Goal: Task Accomplishment & Management: Manage account settings

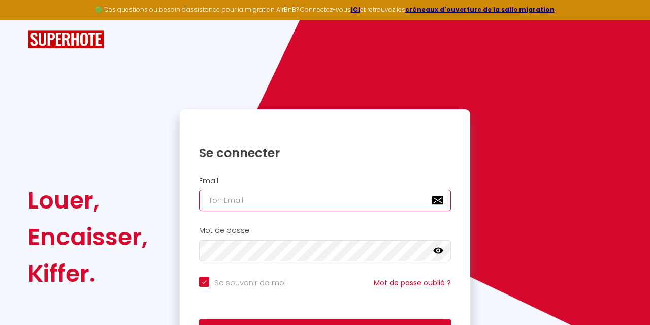
click at [288, 201] on input "email" at bounding box center [325, 199] width 252 height 21
type input "[PERSON_NAME][EMAIL_ADDRESS][DOMAIN_NAME]"
checkbox input "true"
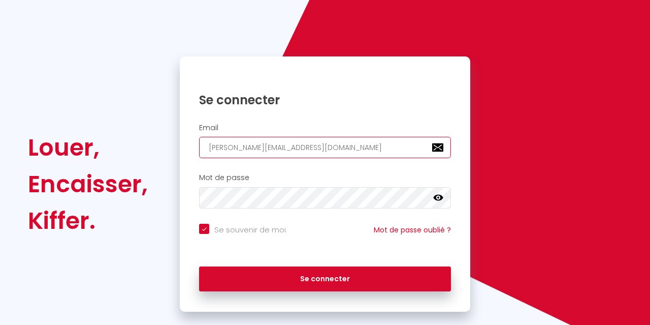
scroll to position [70, 0]
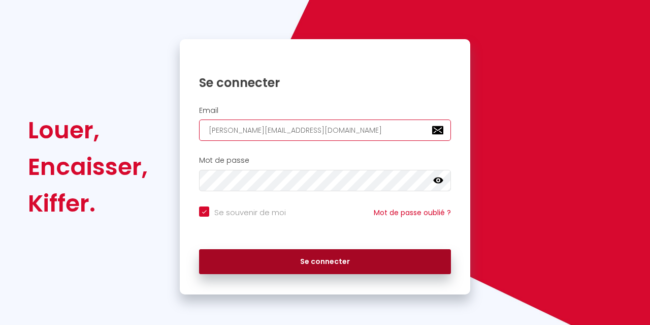
type input "[PERSON_NAME][EMAIL_ADDRESS][DOMAIN_NAME]"
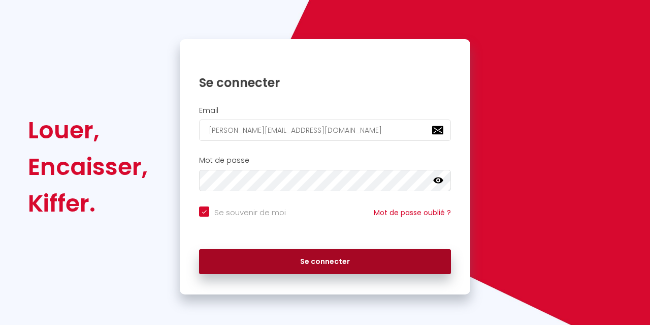
click at [320, 257] on button "Se connecter" at bounding box center [325, 261] width 252 height 25
checkbox input "true"
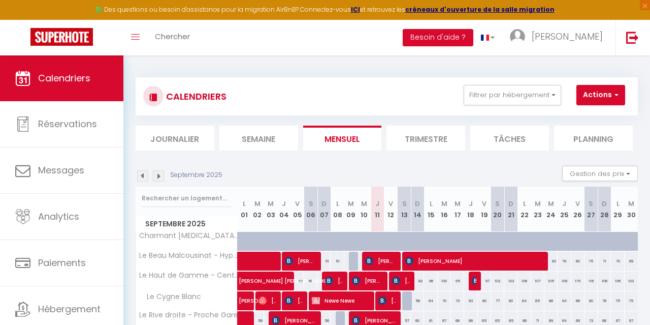
scroll to position [155, 0]
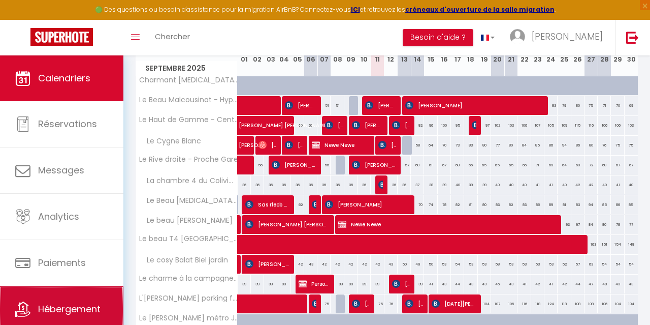
click at [82, 313] on span "Hébergement" at bounding box center [69, 308] width 62 height 13
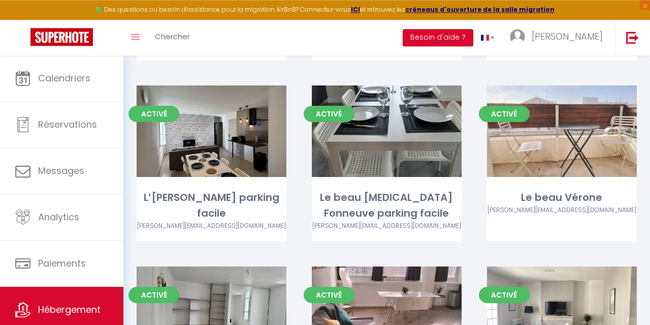
scroll to position [1244, 0]
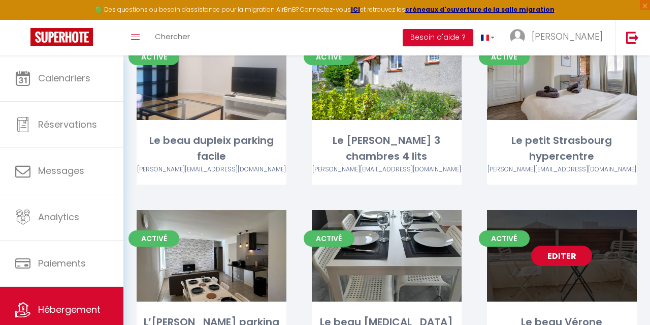
click at [573, 245] on link "Editer" at bounding box center [561, 255] width 61 height 20
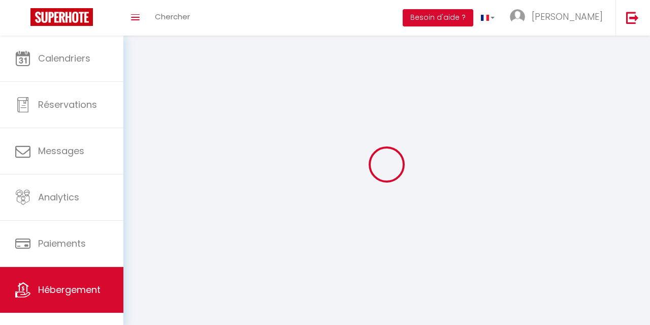
select select "1"
select select "28"
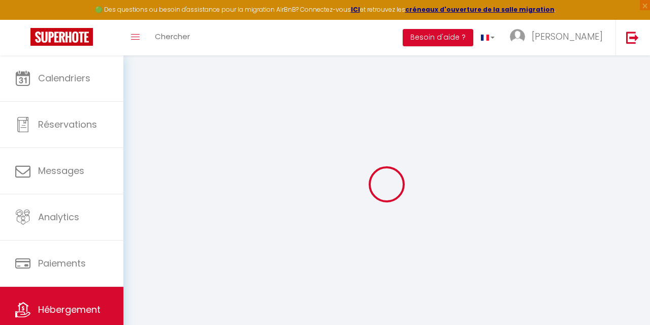
select select
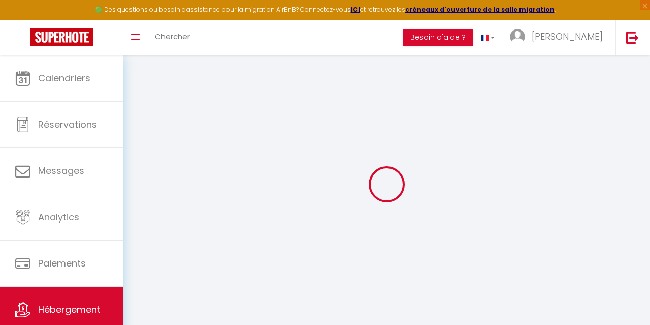
select select
checkbox input "false"
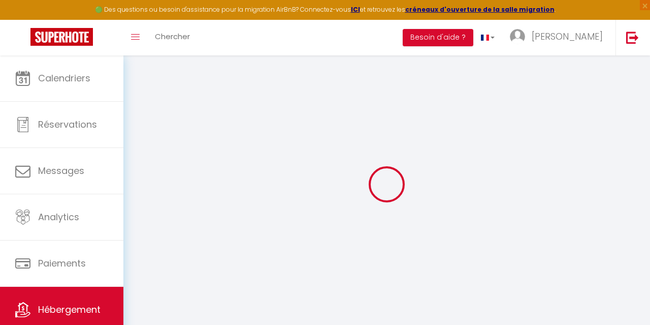
select select
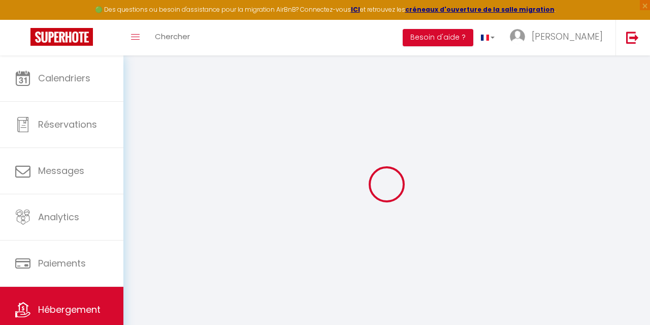
select select
checkbox input "false"
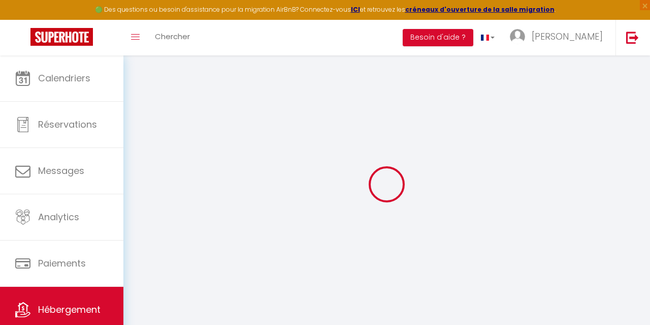
checkbox input "false"
select select
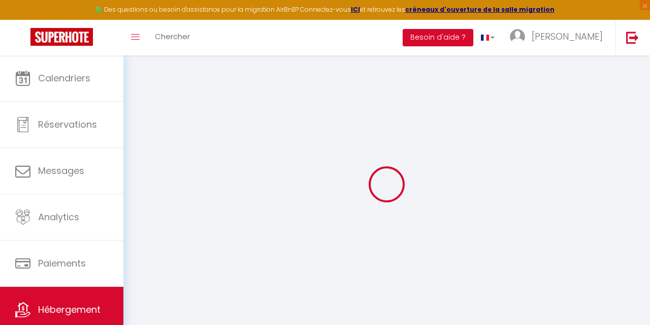
select select
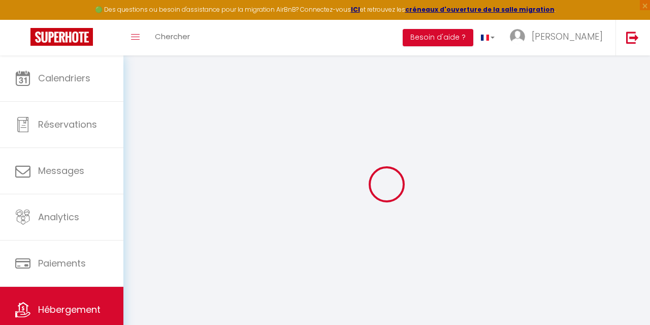
checkbox input "false"
select select
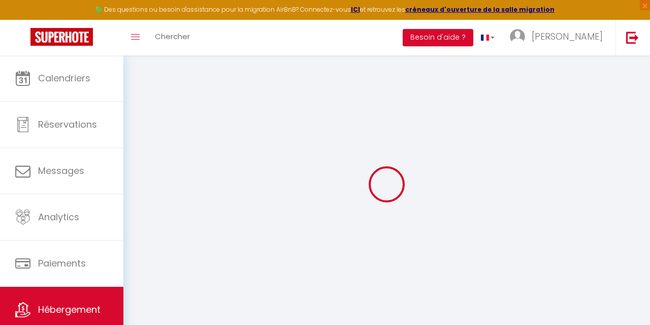
select select
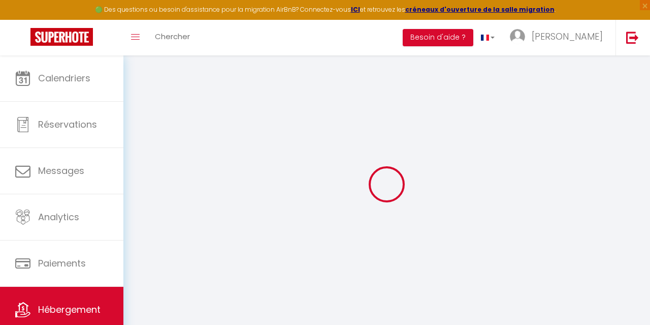
select select
checkbox input "false"
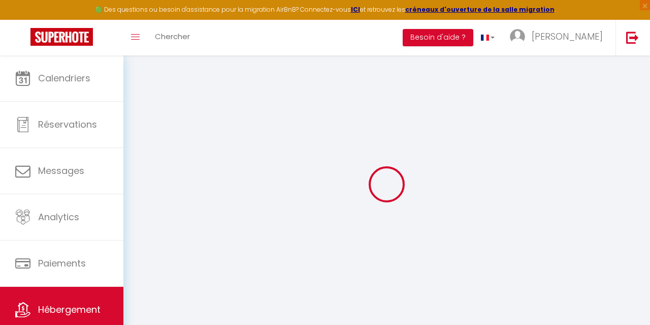
checkbox input "false"
select select
type input "Le beau Vérone"
type input "[PERSON_NAME]"
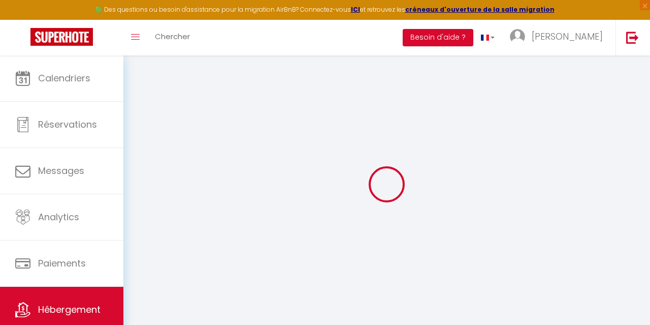
select select "6"
select select "2"
type input "70"
type input "12"
select select
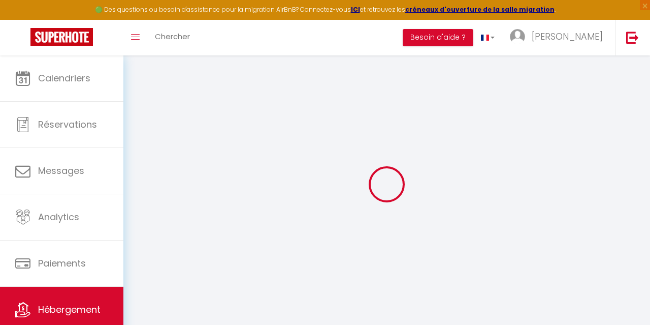
select select
type input "2 Passage [PERSON_NAME]"
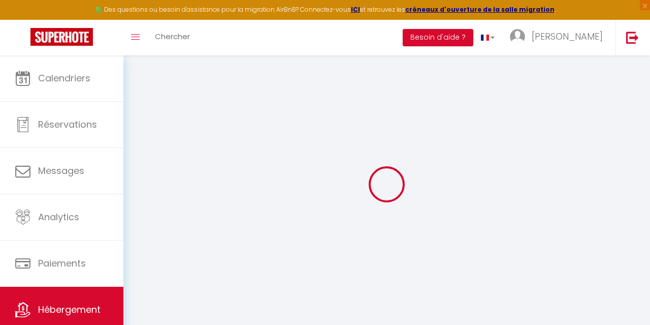
type input "31500"
type input "[GEOGRAPHIC_DATA]"
type input "[PERSON_NAME][EMAIL_ADDRESS][DOMAIN_NAME]"
select select
checkbox input "false"
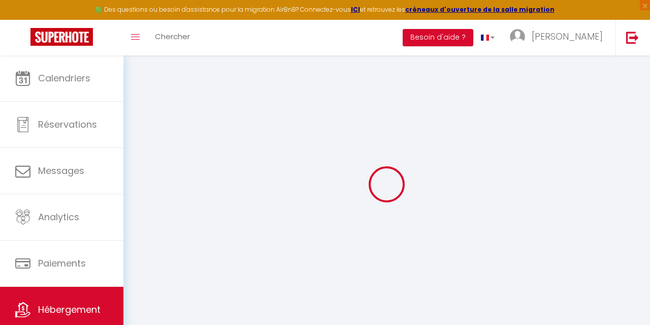
checkbox input "false"
type input "0"
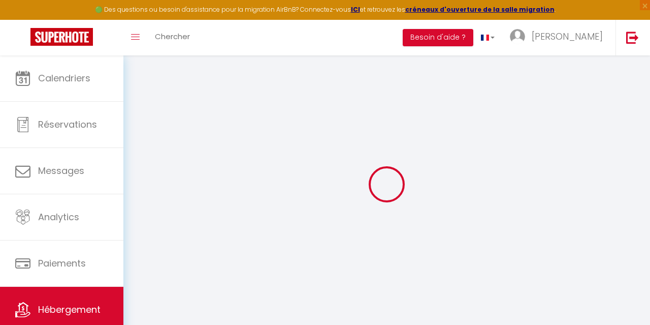
type input "0"
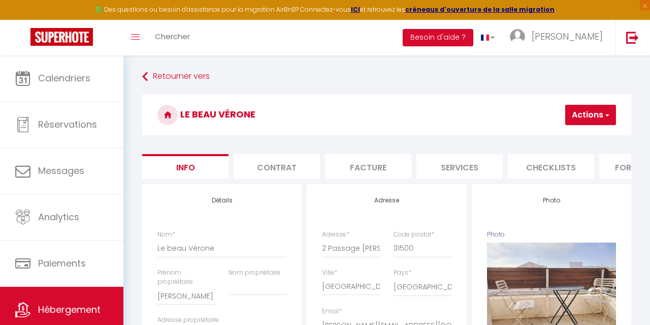
select select
checkbox input "false"
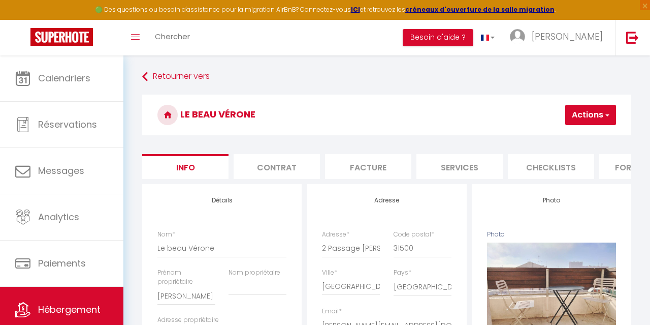
checkbox input "false"
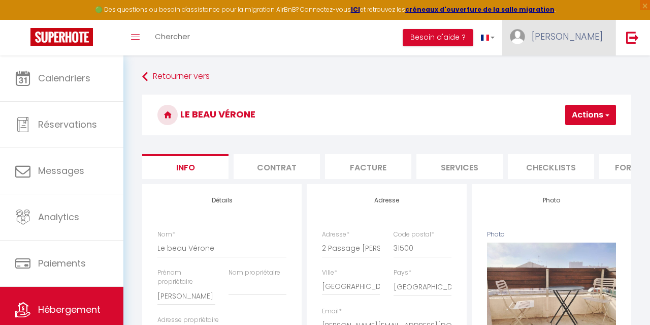
select select
checkbox input "false"
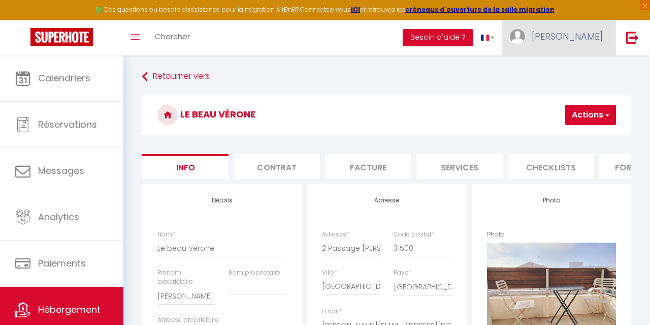
checkbox input "false"
click at [590, 38] on span "[PERSON_NAME]" at bounding box center [567, 36] width 71 height 13
click at [580, 71] on link "Paramètres" at bounding box center [574, 70] width 75 height 17
select select "fr"
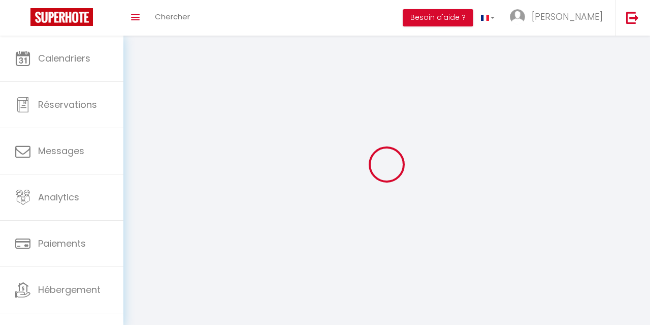
type input "[PERSON_NAME]"
type input "0781038721"
type input "625 chemin des bétirats (IMMOBEST3)"
type input "31620"
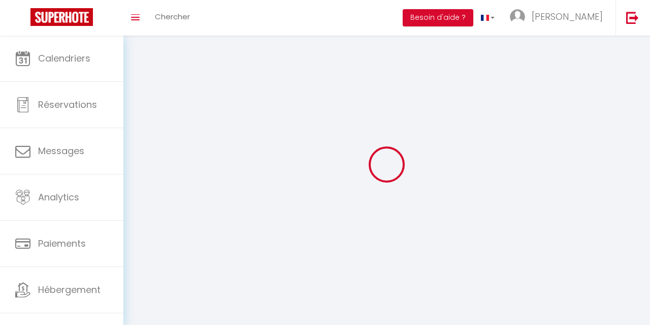
type input "Bouloc"
type input "flqjTAVgAs15HZ8dQc2nEN7oP"
type input "xCDgXiLs0imTzhztzGGKLv7a5"
type input "[URL][DOMAIN_NAME]"
select select "1"
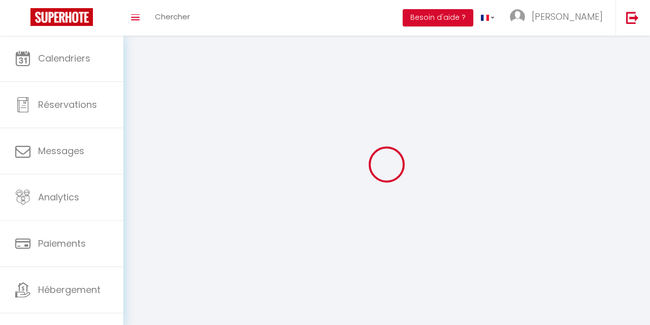
select select "28"
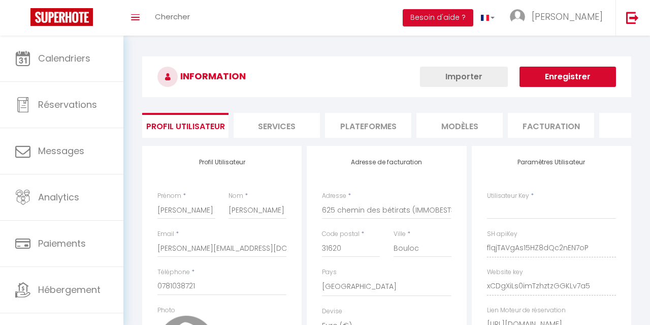
select select "fr"
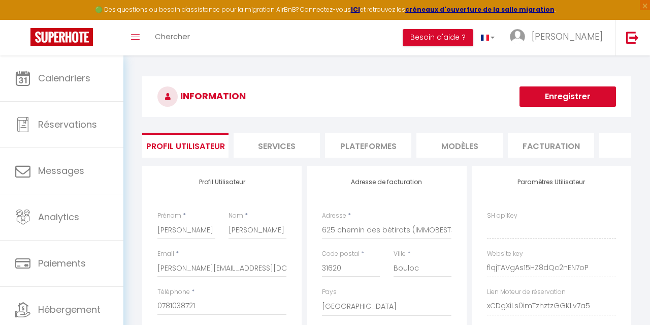
type input "flqjTAVgAs15HZ8dQc2nEN7oP"
type input "xCDgXiLs0imTzhztzGGKLv7a5"
type input "[URL][DOMAIN_NAME]"
click at [372, 148] on li "Plateformes" at bounding box center [368, 145] width 86 height 25
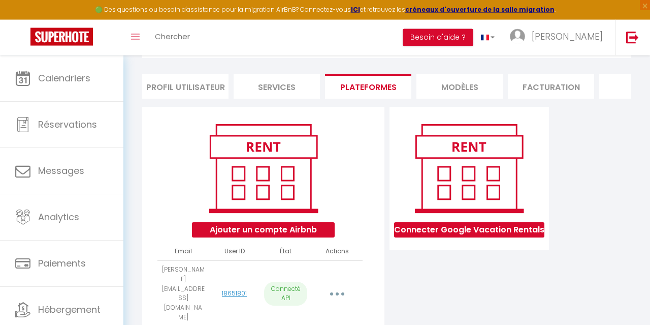
scroll to position [82, 0]
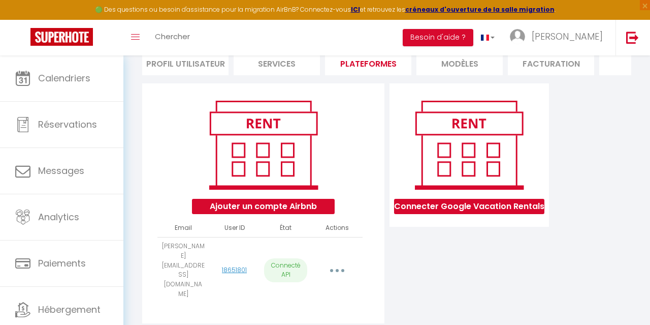
click at [342, 261] on button "button" at bounding box center [337, 270] width 27 height 19
click at [324, 286] on link "Importer les appartements" at bounding box center [291, 294] width 112 height 17
select select "28033"
select select "28037"
select select "33303"
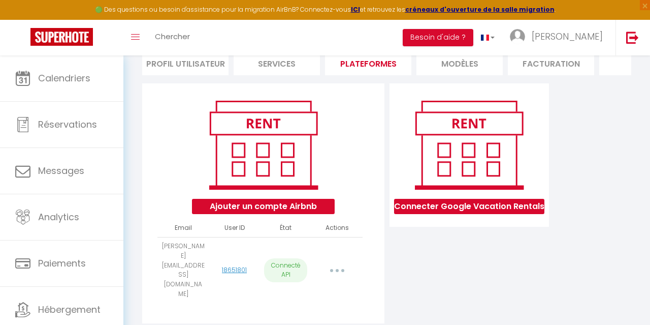
select select "28040"
select select "28041"
select select "28042"
select select "28043"
select select "28838"
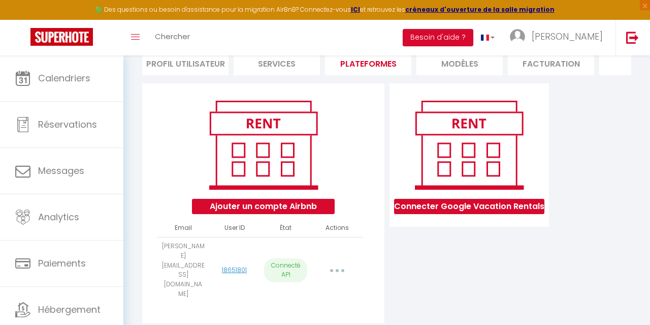
select select "30725"
select select "31231"
select select "31674"
select select "33100"
select select "33044"
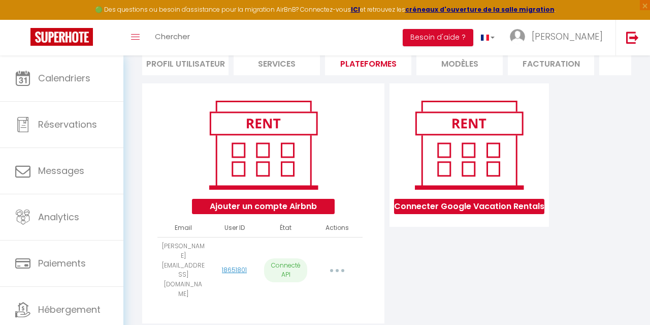
select select "39527"
select select "39528"
select select "40295"
select select "41087"
select select "48469"
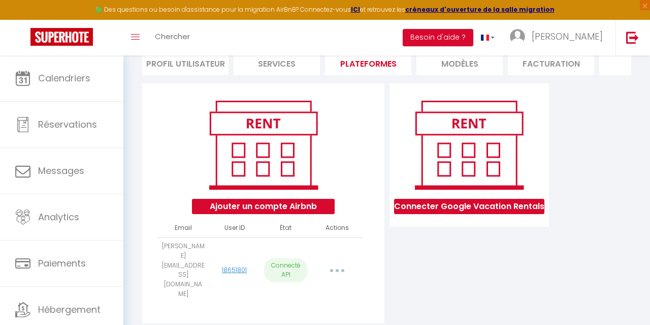
select select "49896"
select select "50746"
select select "51860"
select select "53200"
select select "54602"
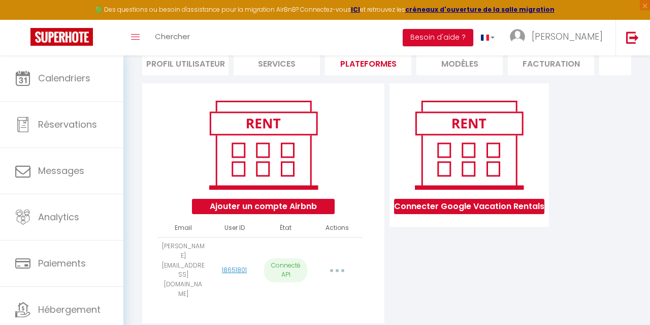
select select "55362"
select select "56919"
select select "58810"
select select "60293"
select select "60699"
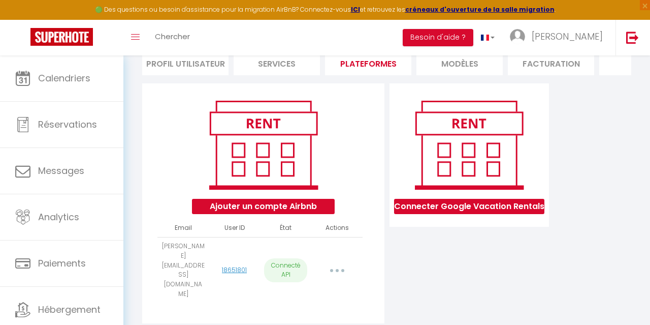
select select "61450"
select select "61473"
select select "61594"
select select "62068"
select select "62263"
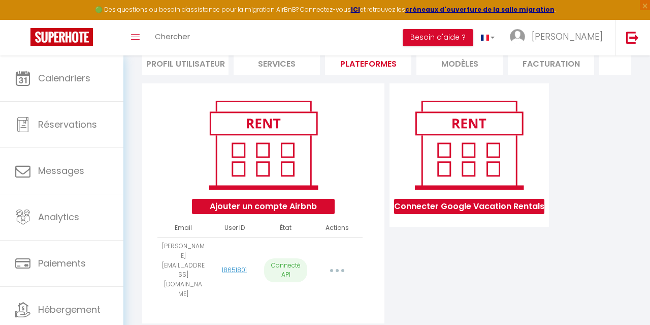
select select "62372"
select select "62778"
select select "63455"
select select "65063"
select select "65700"
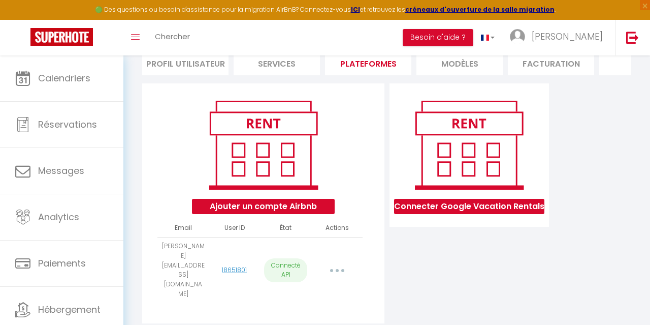
select select "66552"
select select "66647"
select select "71112"
select select "71599"
select select "72006"
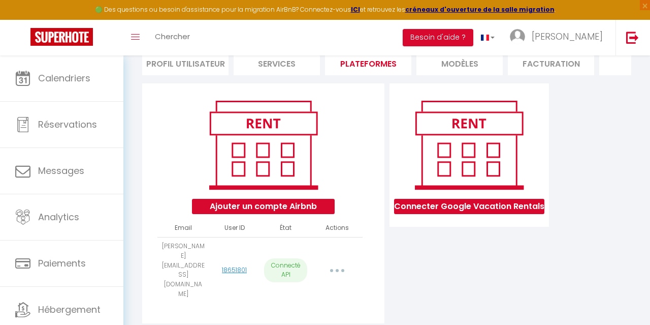
select select "73829"
select select "74199"
select select "74519"
select select "74886"
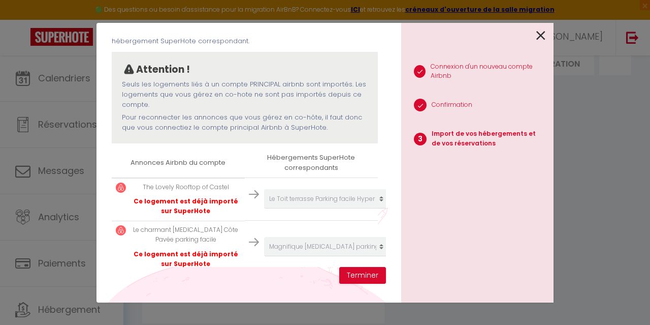
scroll to position [0, 0]
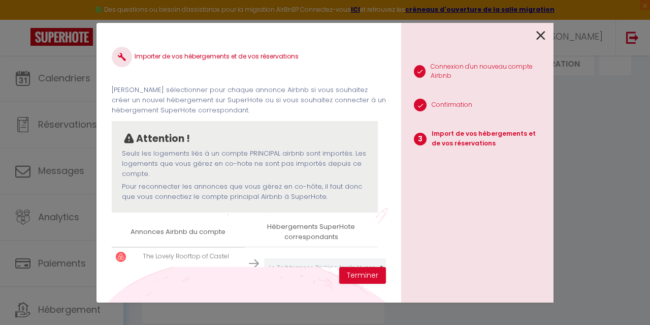
click at [539, 35] on icon at bounding box center [540, 35] width 9 height 15
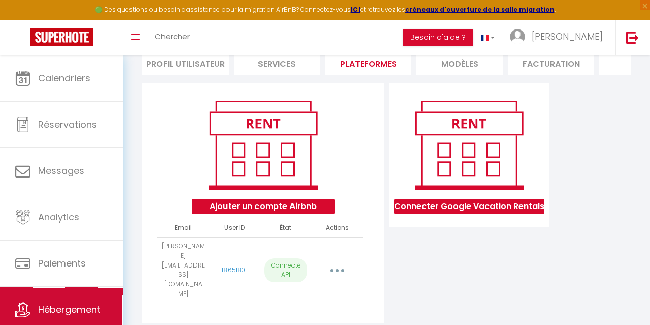
click at [95, 309] on span "Hébergement" at bounding box center [69, 309] width 62 height 13
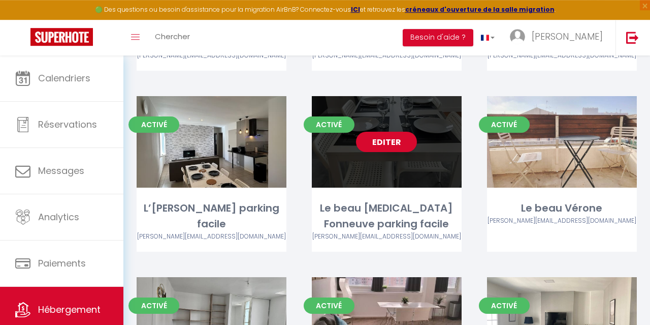
scroll to position [1295, 0]
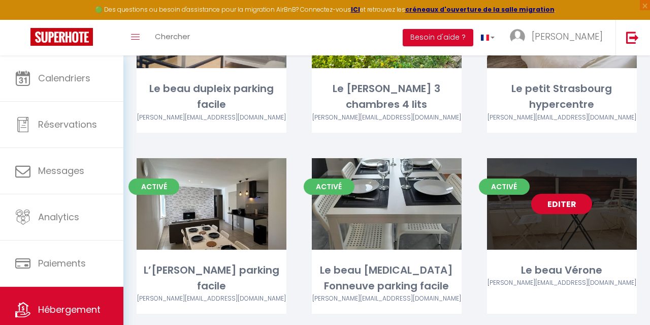
click at [569, 194] on link "Editer" at bounding box center [561, 204] width 61 height 20
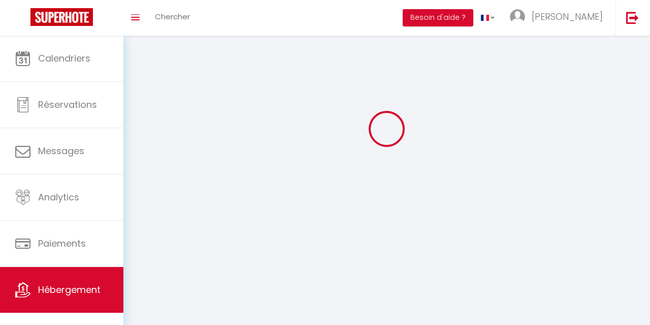
select select "1"
select select
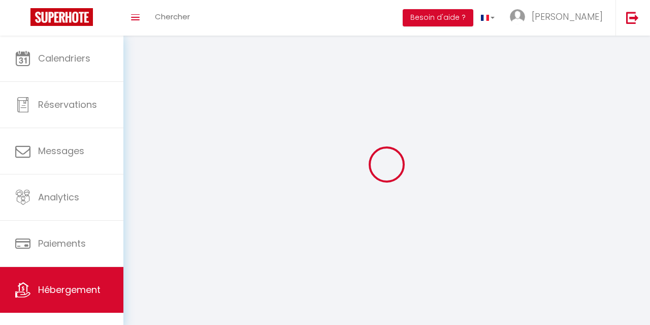
select select
checkbox input "false"
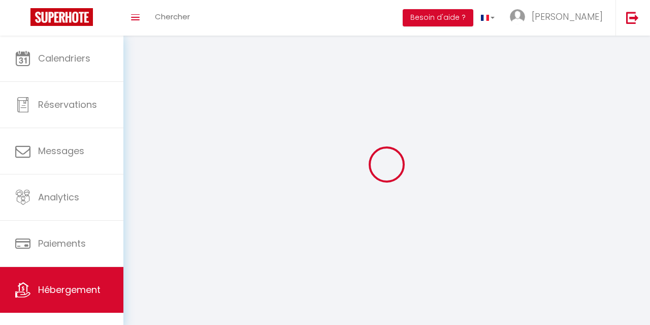
checkbox input "false"
select select
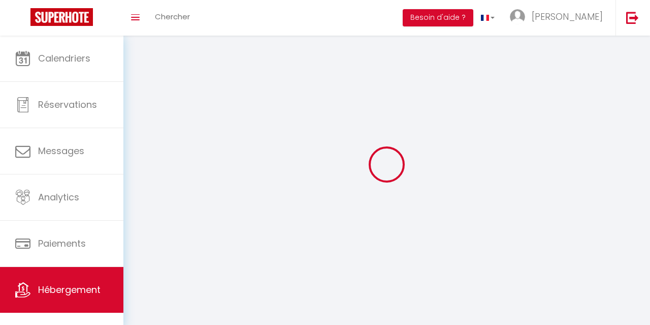
select select
checkbox input "false"
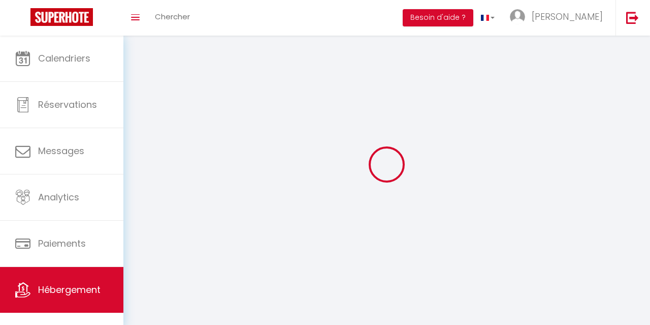
checkbox input "false"
select select
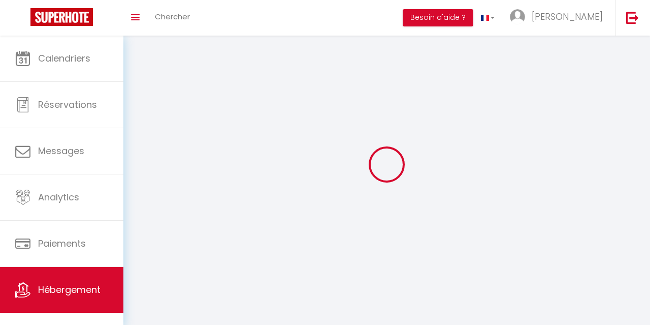
select select "28"
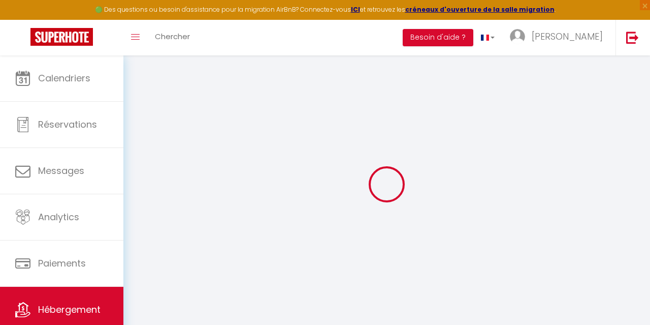
select select
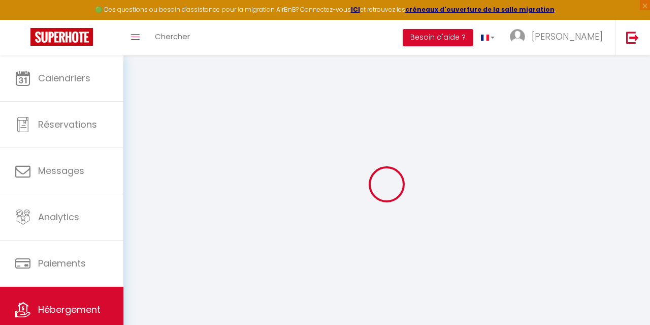
select select
checkbox input "false"
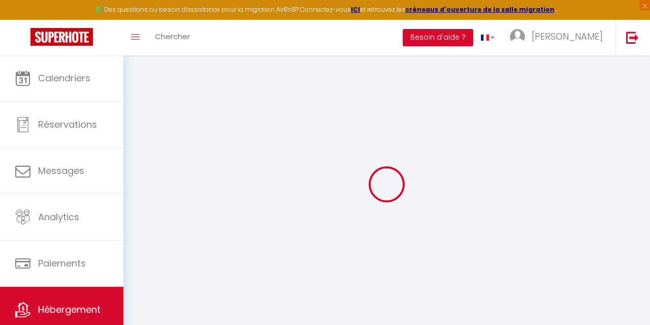
select select
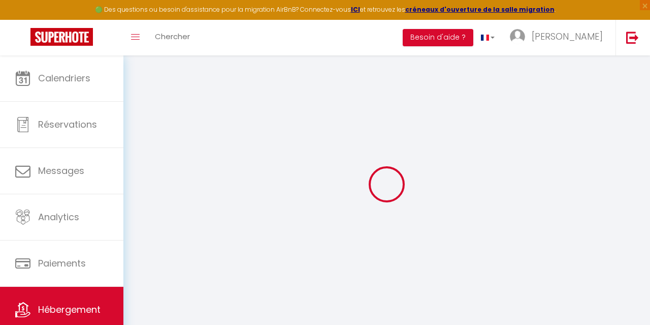
select select
checkbox input "false"
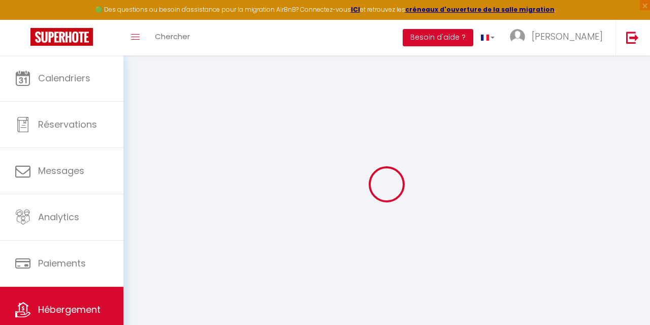
checkbox input "false"
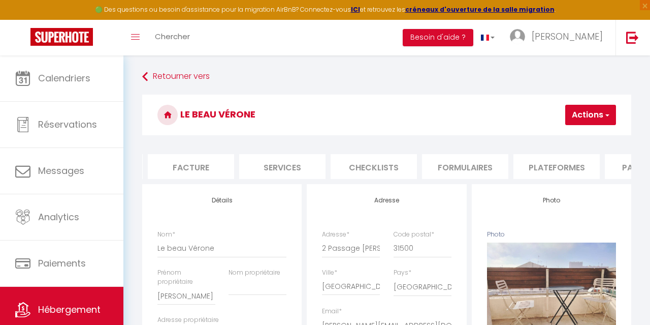
scroll to position [0, 185]
click at [559, 162] on li "Plateformes" at bounding box center [548, 166] width 86 height 25
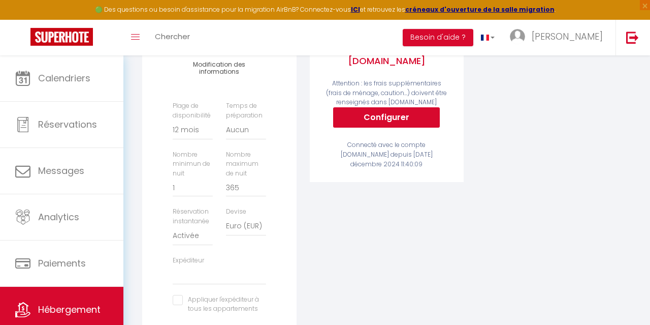
scroll to position [311, 0]
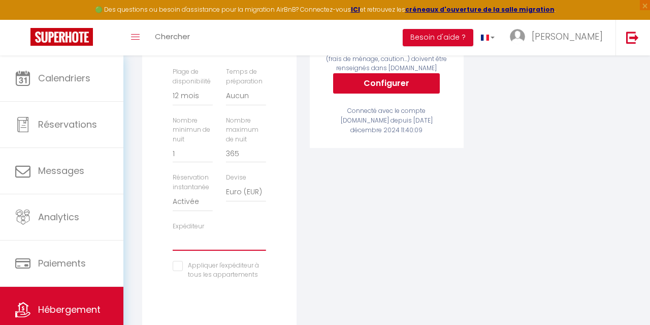
click at [173, 231] on select "[PERSON_NAME][EMAIL_ADDRESS][DOMAIN_NAME]" at bounding box center [219, 240] width 93 height 19
click option "[PERSON_NAME][EMAIL_ADDRESS][DOMAIN_NAME]" at bounding box center [0, 0] width 0 height 0
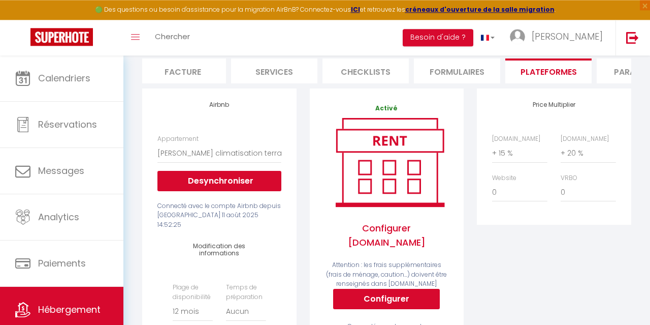
scroll to position [52, 0]
